Goal: Download file/media

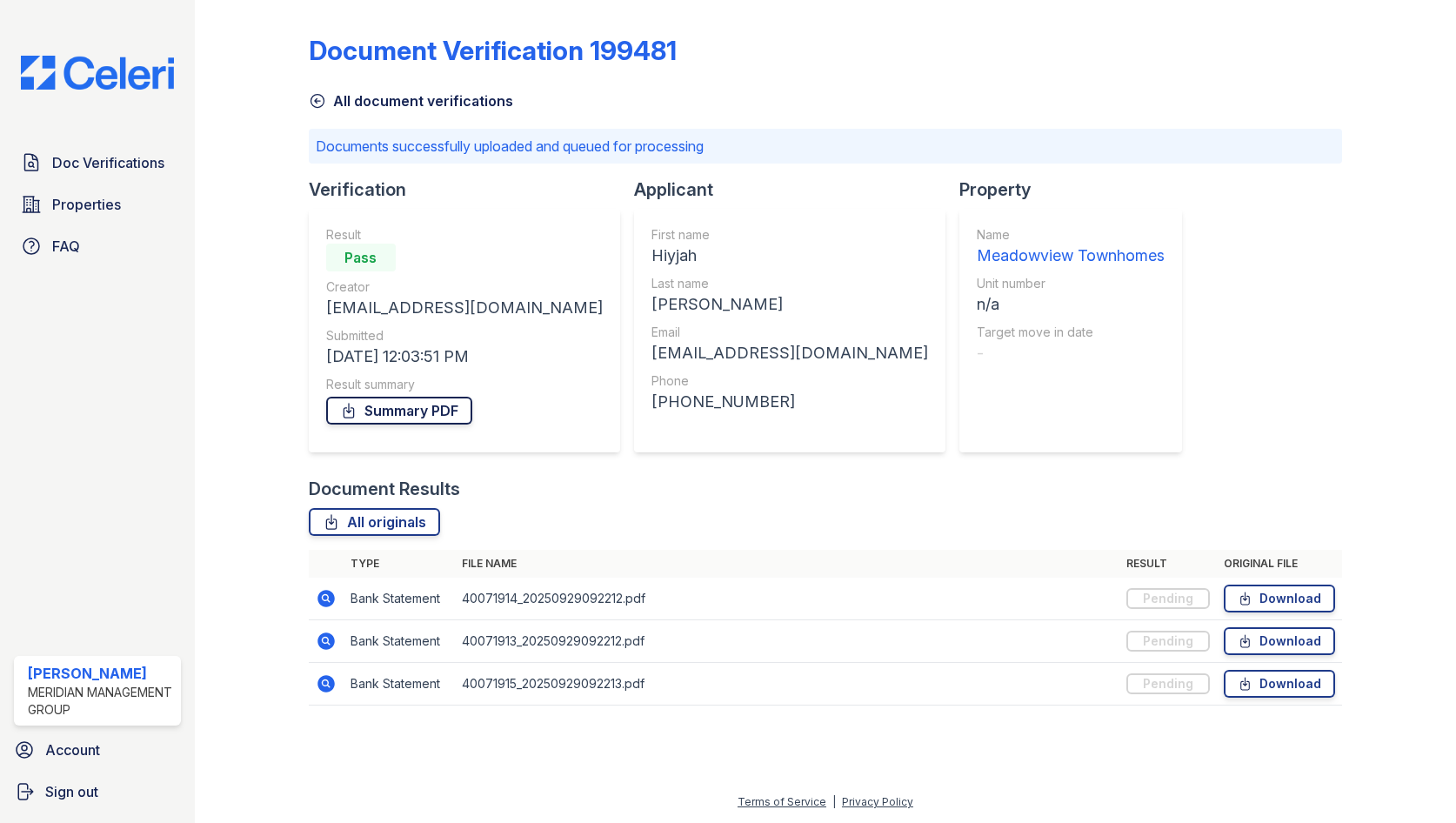
click at [438, 415] on link "Summary PDF" at bounding box center [399, 411] width 146 height 28
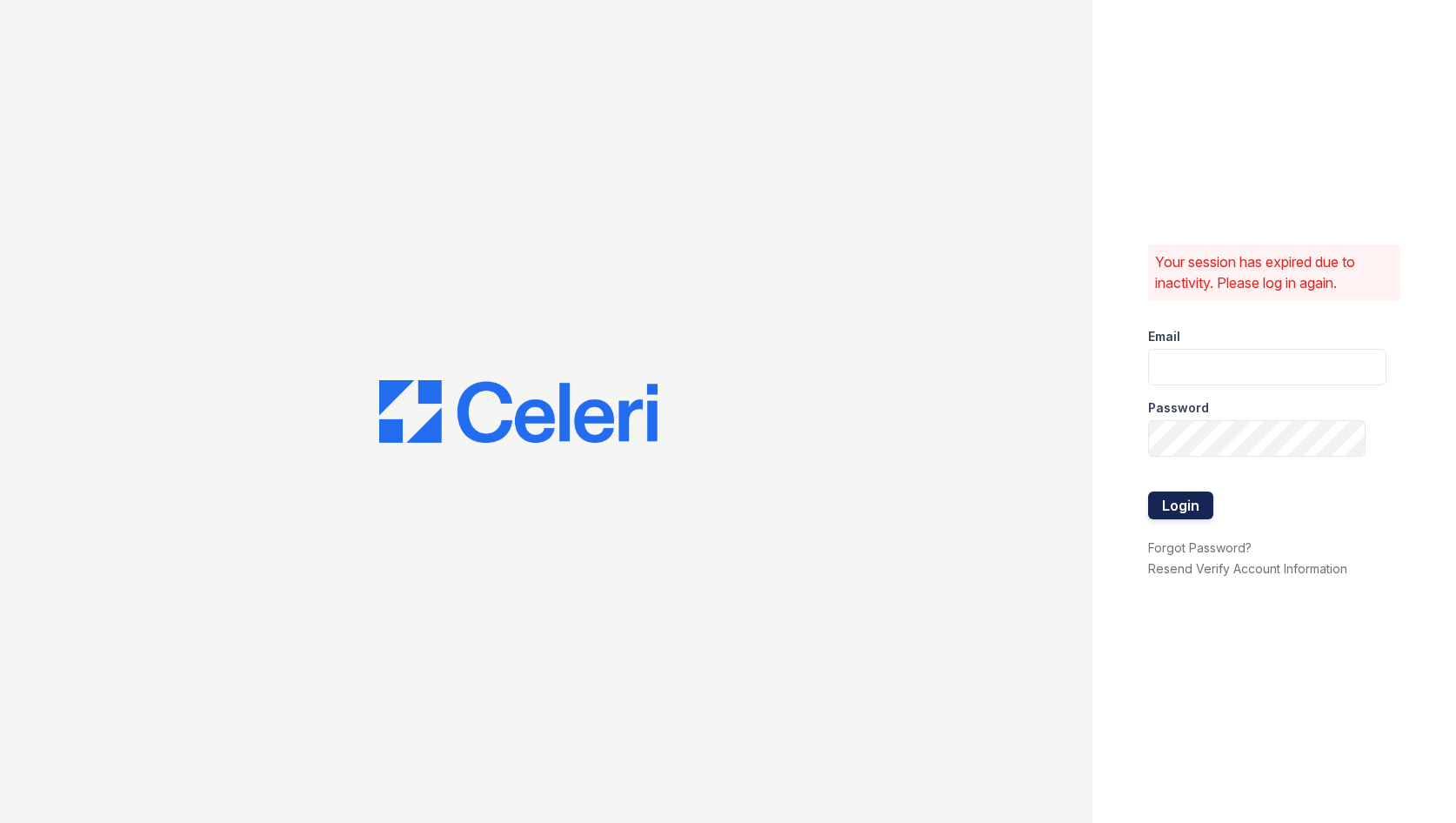
type input "ksampson@mmgmgt.com"
click at [1166, 505] on button "Login" at bounding box center [1181, 505] width 65 height 28
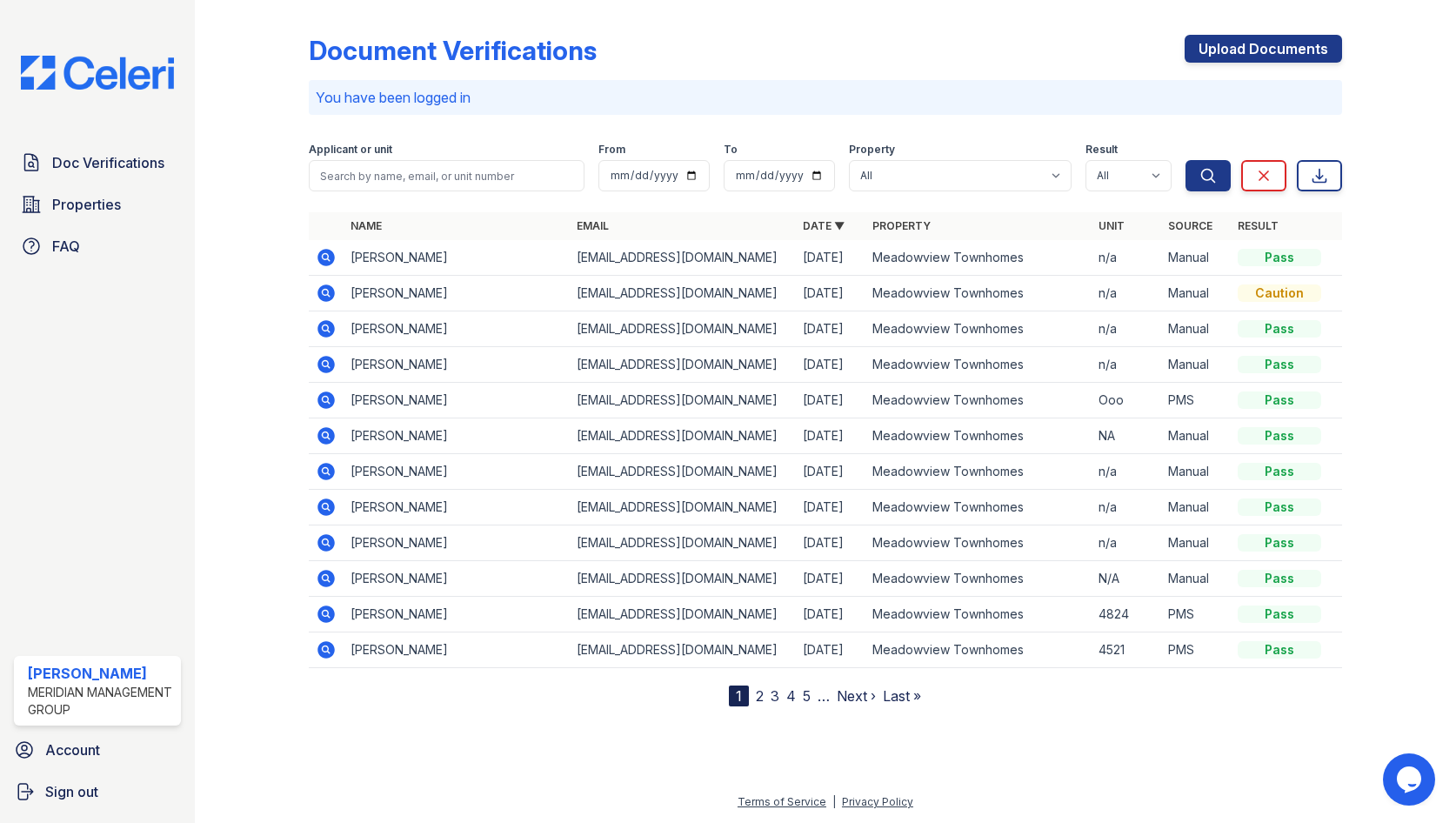
click at [334, 262] on icon at bounding box center [326, 258] width 21 height 21
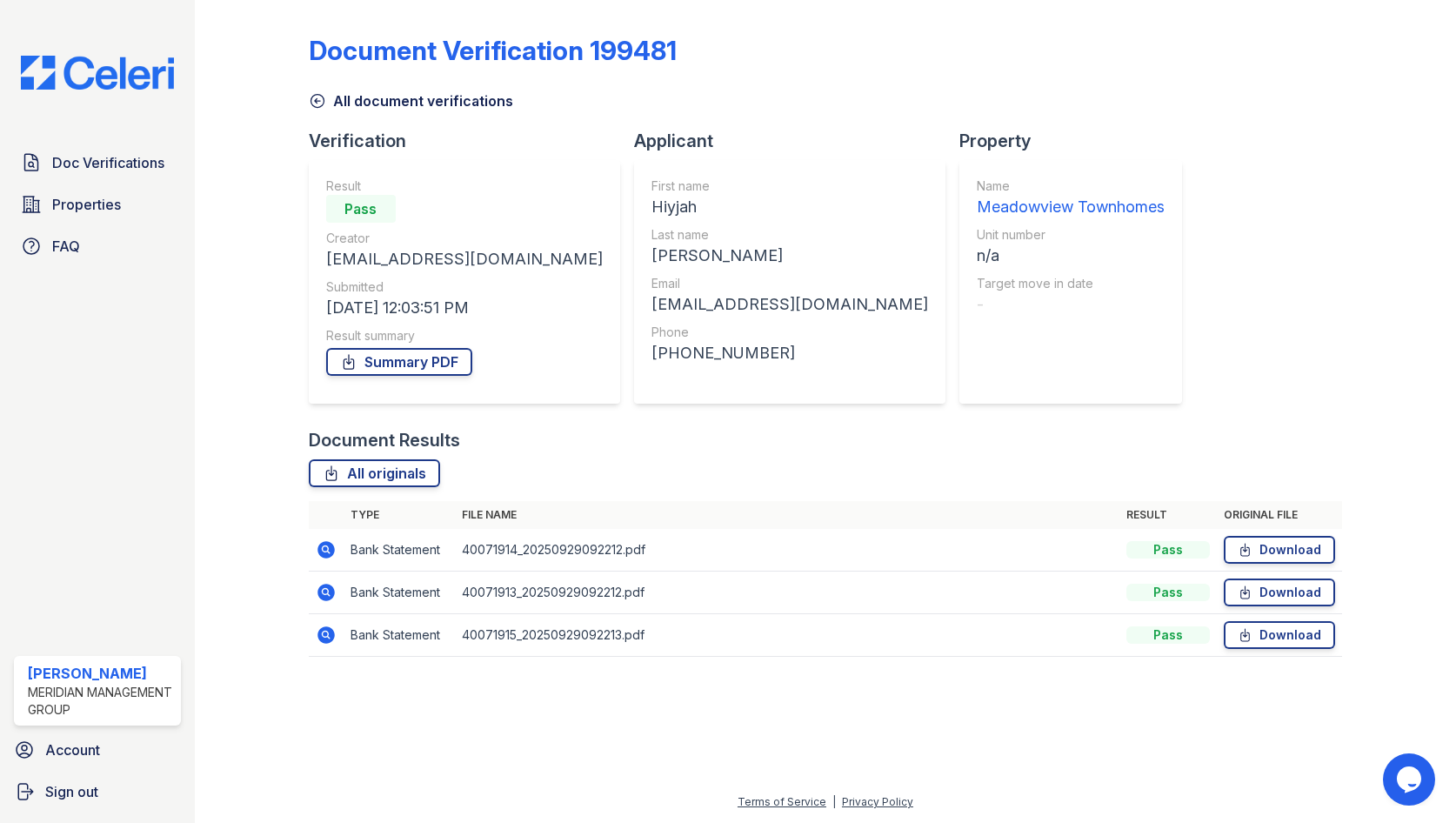
click at [404, 334] on div "Result summary" at bounding box center [464, 336] width 276 height 18
click at [404, 362] on link "Summary PDF" at bounding box center [399, 361] width 146 height 28
